Goal: Information Seeking & Learning: Learn about a topic

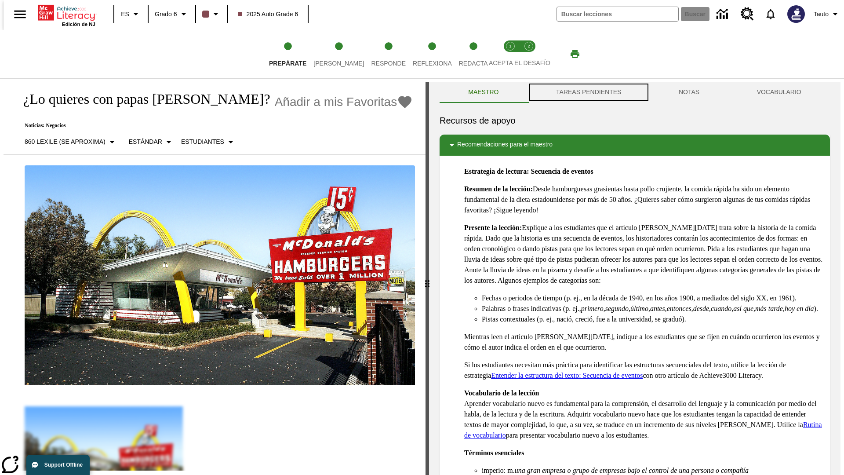
click at [588, 92] on button "TAREAS PENDIENTES" at bounding box center [589, 92] width 123 height 21
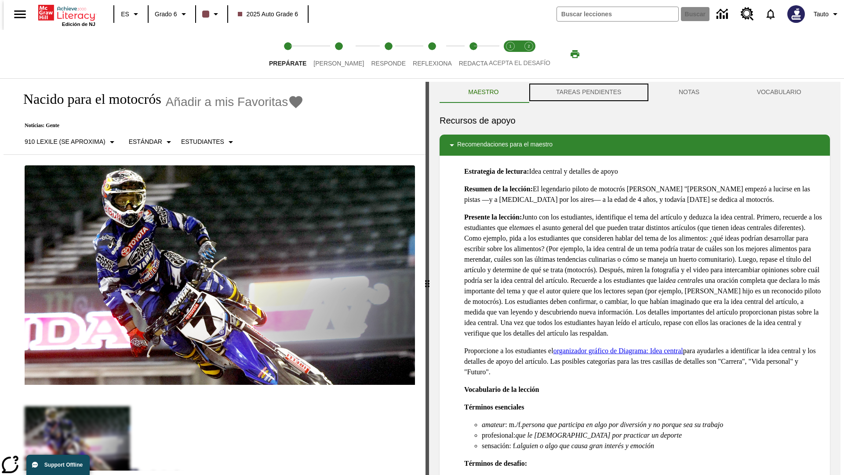
click at [588, 92] on button "TAREAS PENDIENTES" at bounding box center [589, 92] width 123 height 21
